Goal: Task Accomplishment & Management: Manage account settings

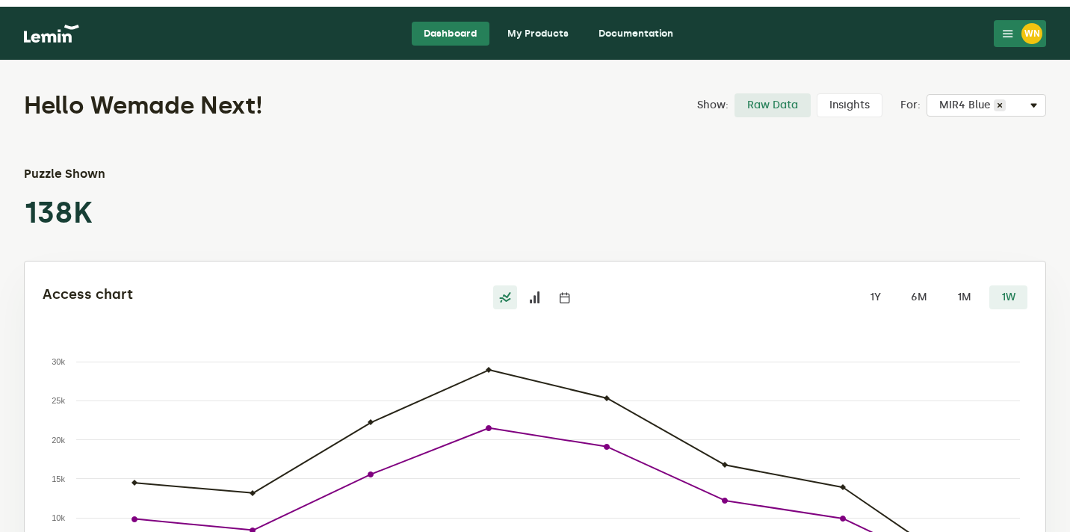
scroll to position [40, 0]
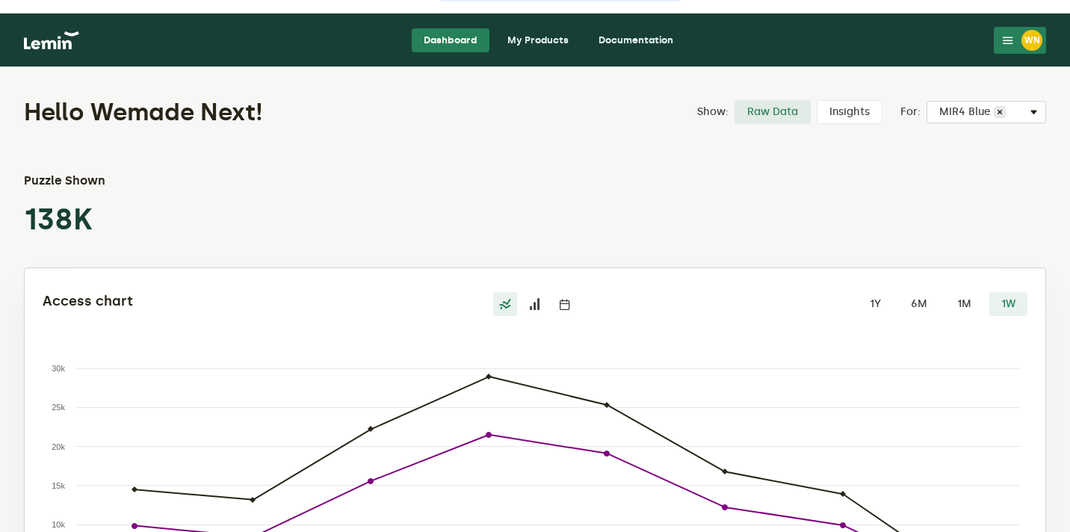
click at [543, 40] on link "My Products" at bounding box center [537, 40] width 85 height 24
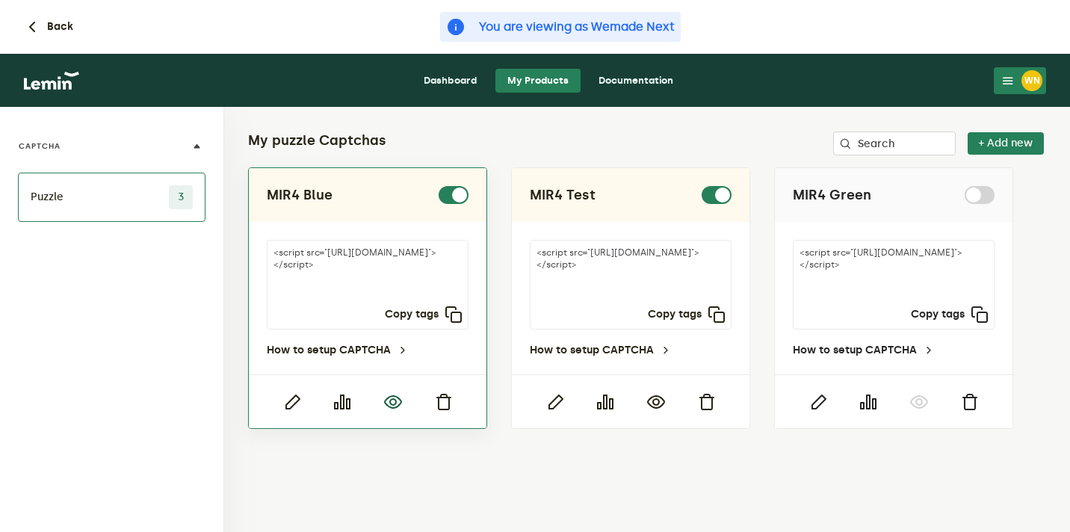
click at [392, 406] on icon "button" at bounding box center [393, 402] width 18 height 18
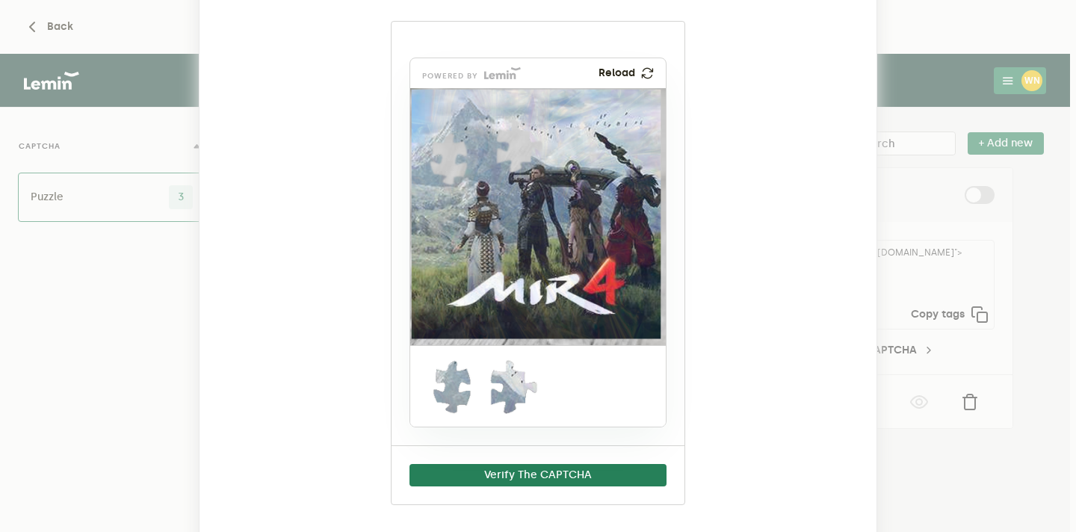
click at [912, 66] on ngb-modal-window "MIR4 Blue powered by Reload Verify The CAPTCHA" at bounding box center [538, 266] width 1076 height 532
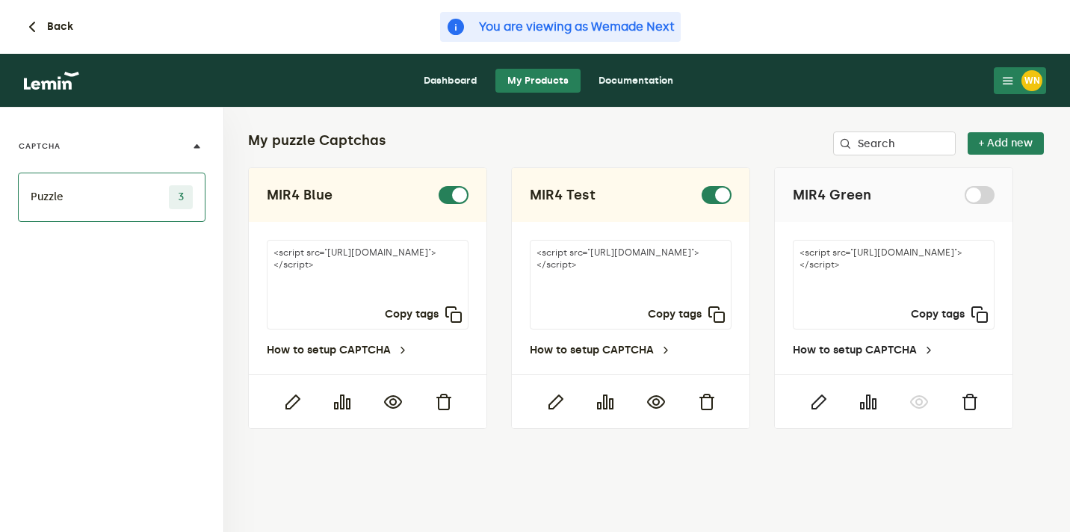
click at [1016, 98] on nav "Dashboard My Products Documentation WN WN Wemade Next [EMAIL_ADDRESS][DOMAIN_NA…" at bounding box center [535, 81] width 1070 height 54
click at [1033, 80] on div "WN" at bounding box center [1031, 80] width 21 height 21
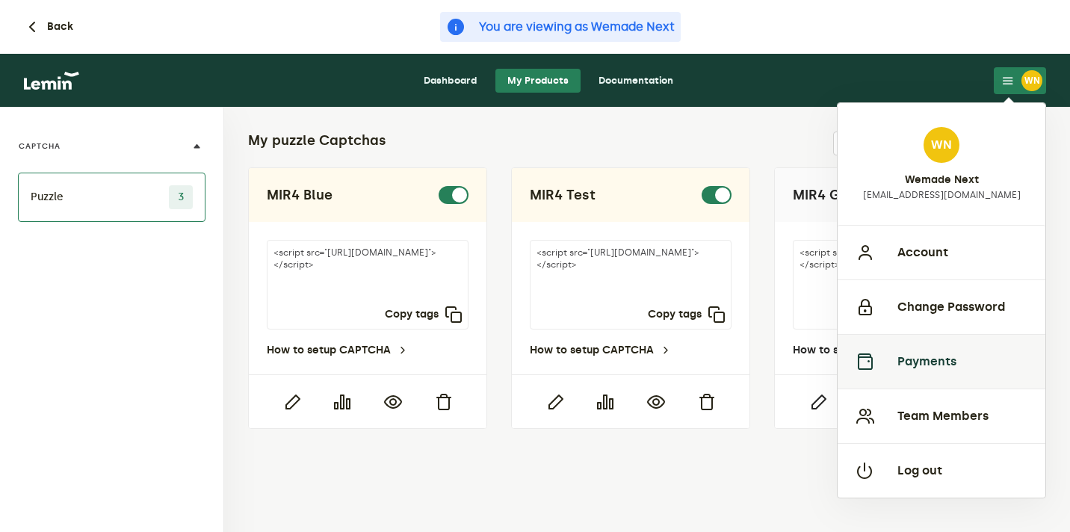
click at [940, 356] on button "Payments" at bounding box center [942, 361] width 208 height 55
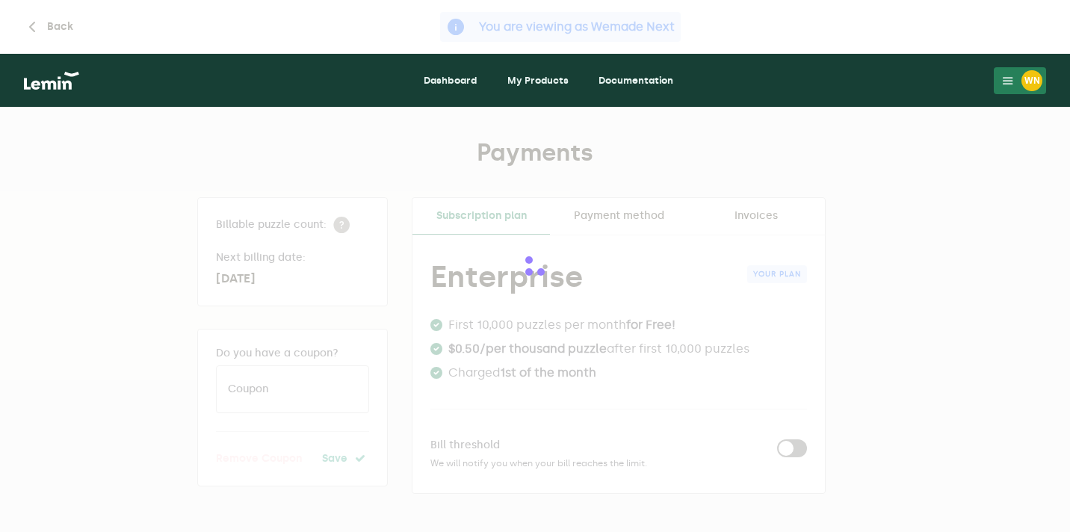
click at [743, 214] on div at bounding box center [535, 266] width 1070 height 532
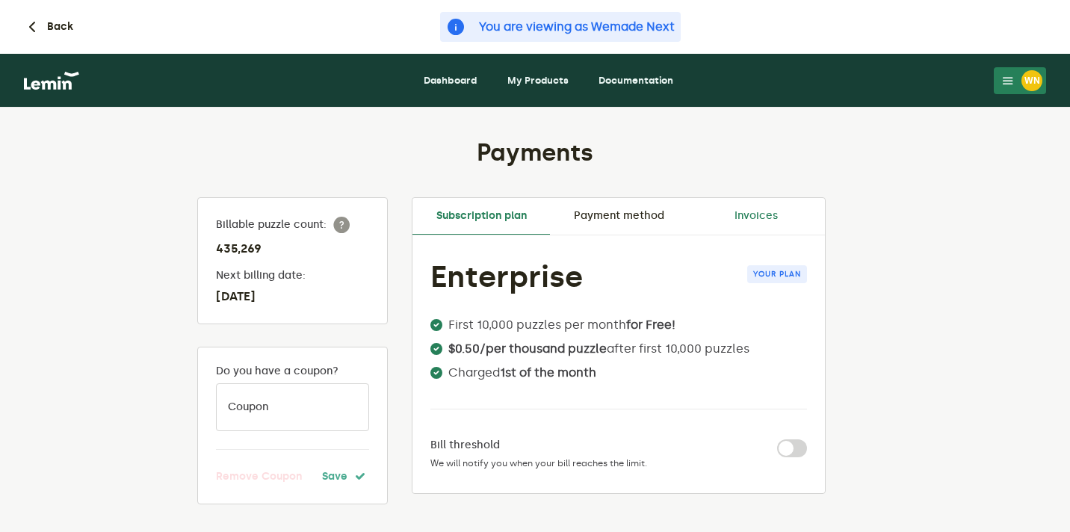
click at [742, 214] on link "Invoices" at bounding box center [755, 216] width 137 height 36
